Goal: Task Accomplishment & Management: Use online tool/utility

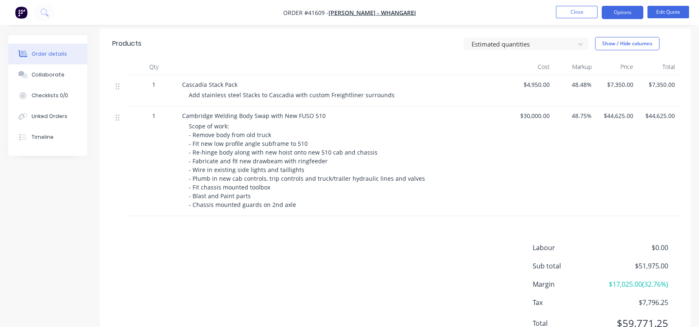
scroll to position [292, 0]
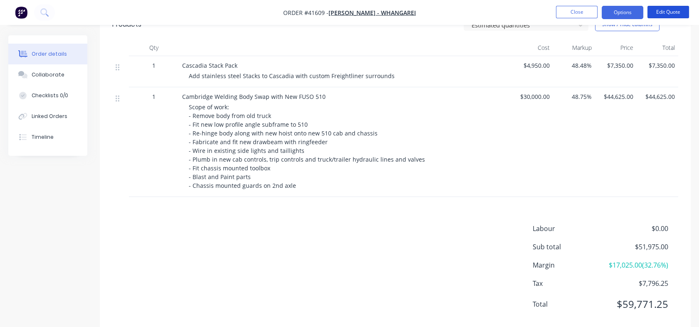
click at [671, 11] on button "Edit Quote" at bounding box center [668, 12] width 42 height 12
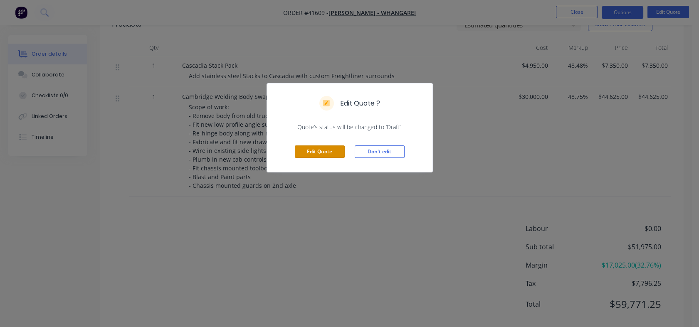
click at [313, 154] on button "Edit Quote" at bounding box center [320, 151] width 50 height 12
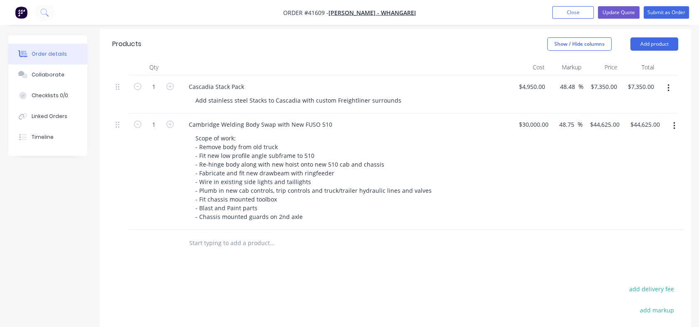
scroll to position [308, 0]
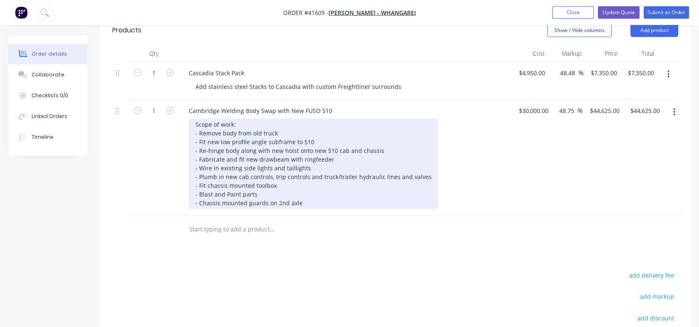
click at [254, 181] on div "Scope of work: - Remove body from old truck - Fit new low profile angle subfram…" at bounding box center [313, 163] width 249 height 91
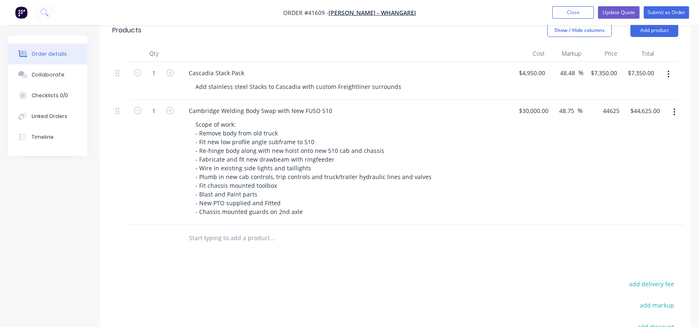
click at [599, 105] on input "44625" at bounding box center [606, 111] width 34 height 12
type input "48300"
type input "61"
type input "$48,300.00"
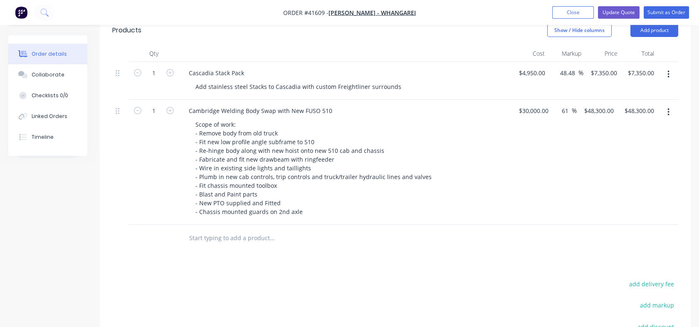
click at [586, 138] on div "$48,300.00 $48,300.00" at bounding box center [596, 162] width 40 height 125
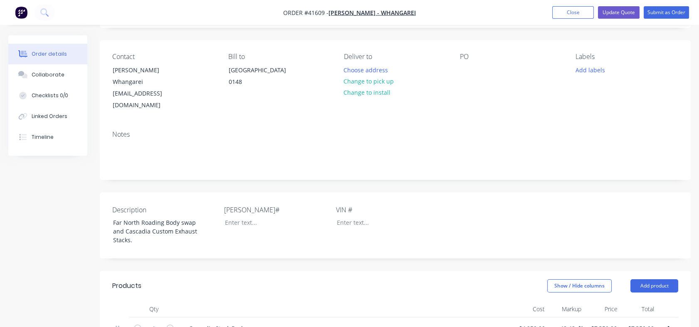
scroll to position [44, 0]
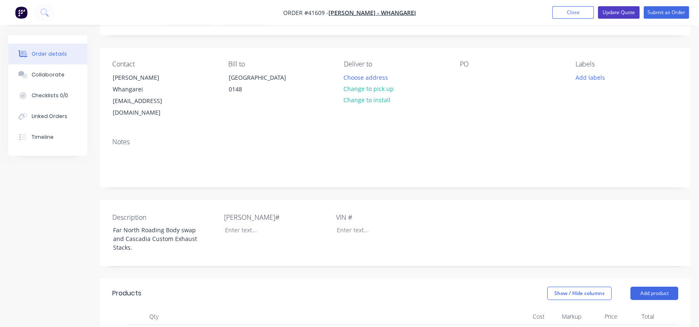
click at [607, 15] on button "Update Quote" at bounding box center [619, 12] width 42 height 12
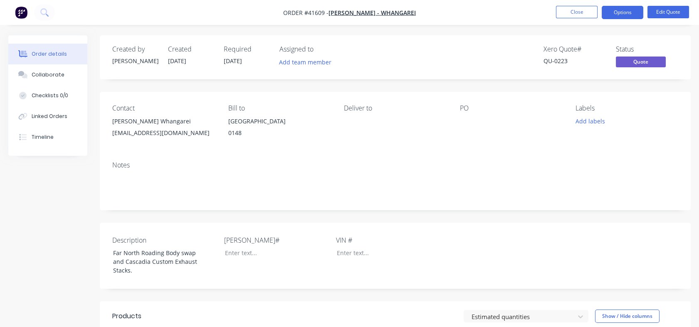
click at [624, 15] on button "Options" at bounding box center [622, 12] width 42 height 13
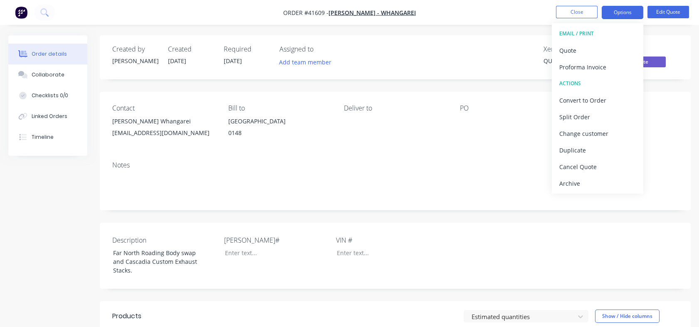
click at [570, 51] on div "Quote" at bounding box center [597, 50] width 76 height 12
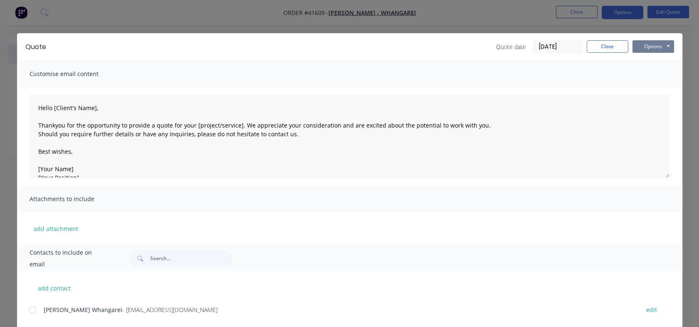
click at [659, 47] on button "Options" at bounding box center [653, 46] width 42 height 12
click at [647, 78] on button "Print" at bounding box center [658, 75] width 53 height 14
type textarea "Hello [Client's Name], Thankyou for the opportunity to provide a quote for your…"
